Goal: Task Accomplishment & Management: Manage account settings

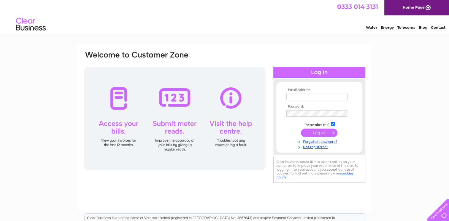
type input "[EMAIL_ADDRESS][DOMAIN_NAME]"
click at [318, 134] on input "submit" at bounding box center [319, 133] width 37 height 8
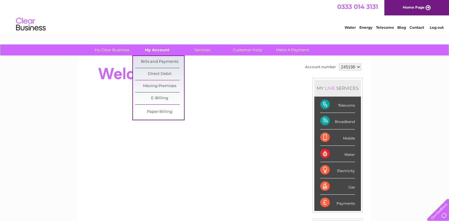
click at [154, 50] on link "My Account" at bounding box center [157, 50] width 49 height 11
click at [153, 62] on link "Bills and Payments" at bounding box center [159, 62] width 49 height 12
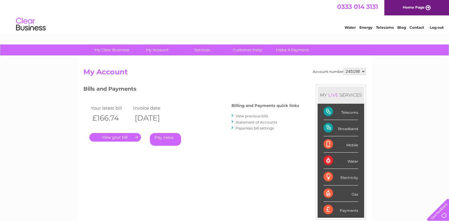
click at [113, 136] on link "." at bounding box center [115, 137] width 52 height 9
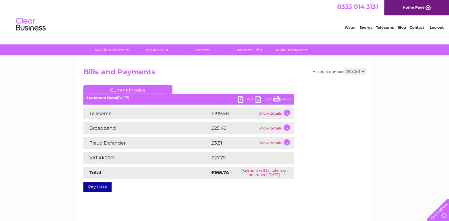
click at [240, 99] on link "PDF" at bounding box center [247, 100] width 18 height 9
